Goal: Task Accomplishment & Management: Use online tool/utility

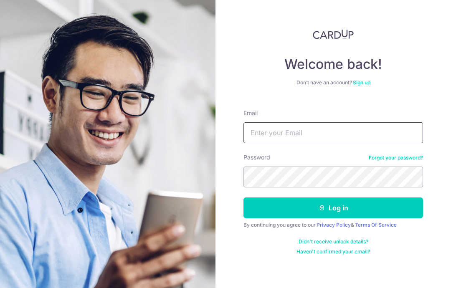
type input "[PERSON_NAME][EMAIL_ADDRESS][PERSON_NAME][DOMAIN_NAME]"
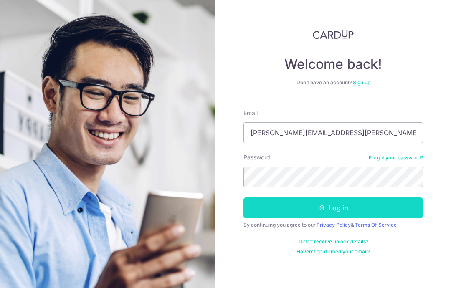
click at [390, 209] on button "Log in" at bounding box center [334, 208] width 180 height 21
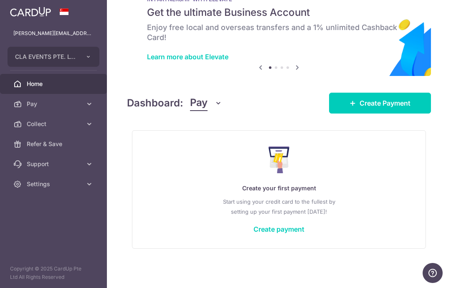
scroll to position [31, 0]
click at [0, 0] on header at bounding box center [0, 0] width 0 height 0
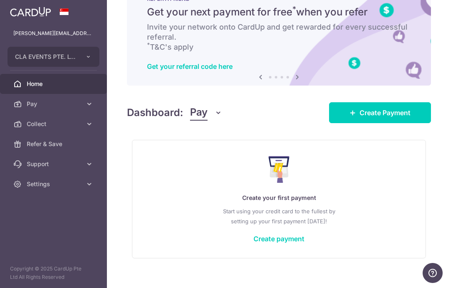
click at [127, 123] on div "Dashboard: Pay Pay Collect Download Report Create Payment" at bounding box center [279, 111] width 304 height 24
click at [0, 0] on icon "button" at bounding box center [0, 0] width 0 height 0
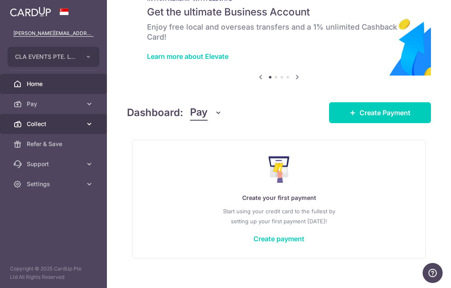
click at [91, 125] on icon at bounding box center [89, 124] width 8 height 8
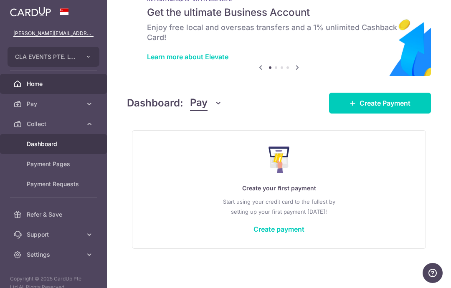
click at [56, 144] on span "Dashboard" at bounding box center [54, 144] width 55 height 8
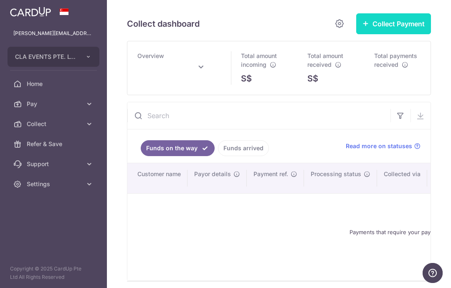
click at [394, 34] on button "Collect Payment" at bounding box center [393, 23] width 75 height 21
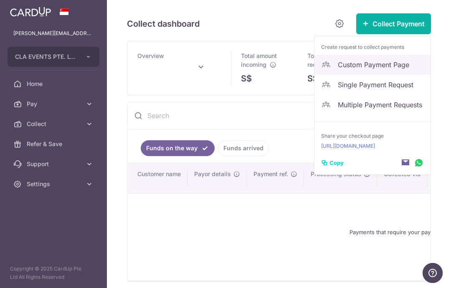
click at [390, 70] on span "Custom Payment Page" at bounding box center [381, 65] width 86 height 10
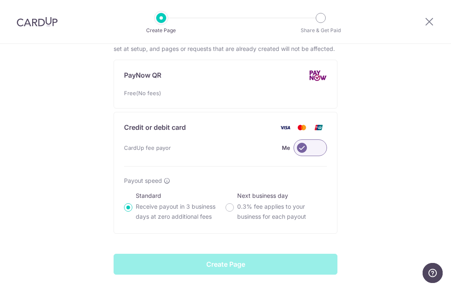
scroll to position [473, 0]
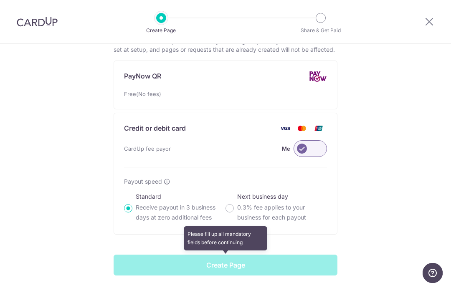
click at [245, 267] on span at bounding box center [226, 265] width 224 height 21
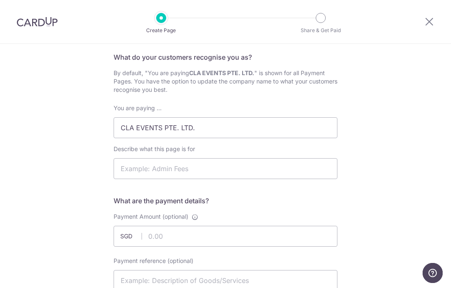
scroll to position [49, 0]
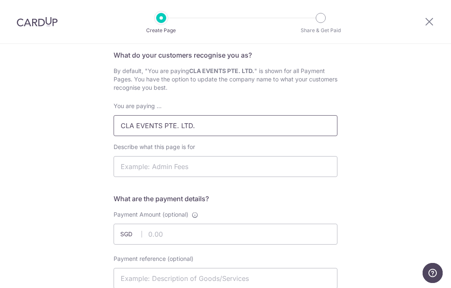
click at [265, 129] on input "CLA EVENTS PTE. LTD." at bounding box center [226, 125] width 224 height 21
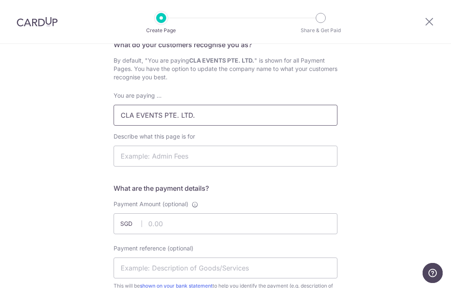
scroll to position [61, 0]
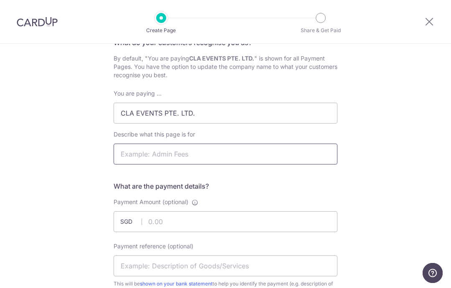
click at [249, 154] on input "Describe what this page is for" at bounding box center [226, 154] width 224 height 21
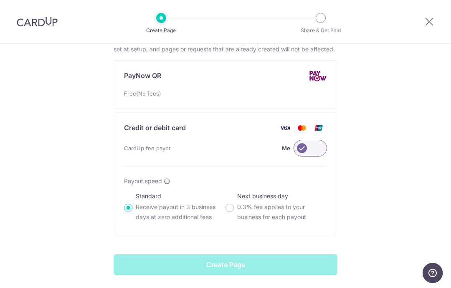
scroll to position [473, 0]
type input "Seminar Fee"
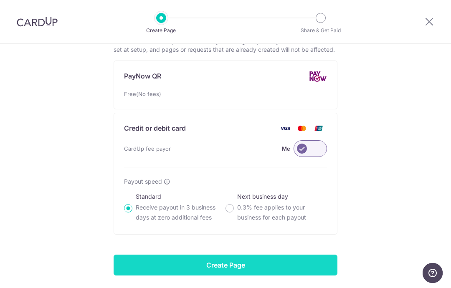
click at [236, 268] on input "Create Page" at bounding box center [226, 265] width 224 height 21
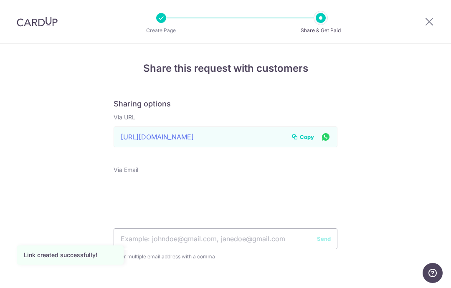
click at [304, 134] on input "https://app.cardup.co/collect/pay/e6c0b6e232f" at bounding box center [226, 137] width 224 height 21
click at [308, 138] on span "Copy" at bounding box center [307, 137] width 14 height 8
